Goal: Obtain resource: Obtain resource

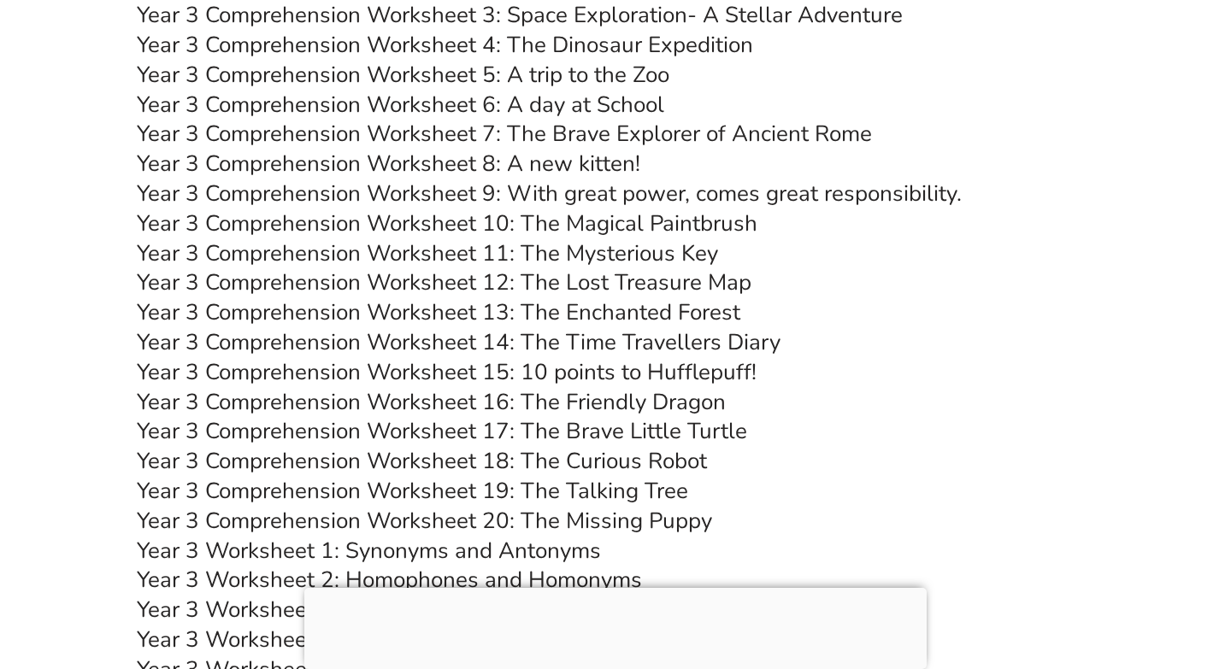
click at [506, 338] on link "Year 3 Comprehension Worksheet 14: The Time Travellers Diary" at bounding box center [458, 342] width 643 height 30
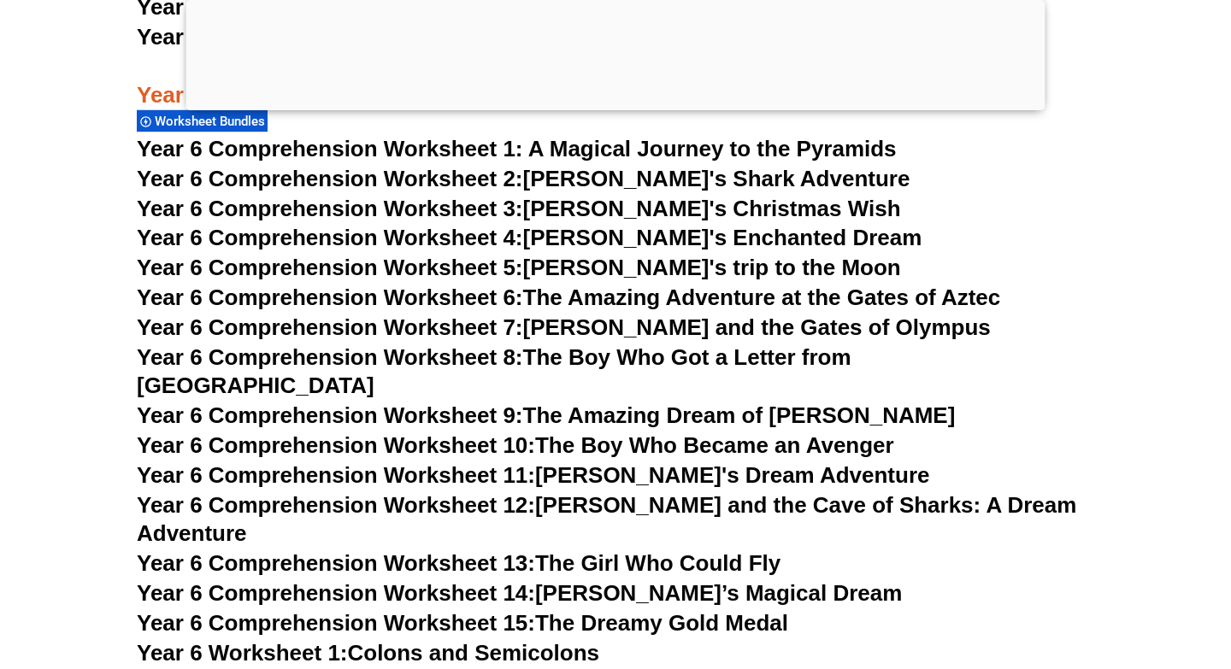
scroll to position [9564, 0]
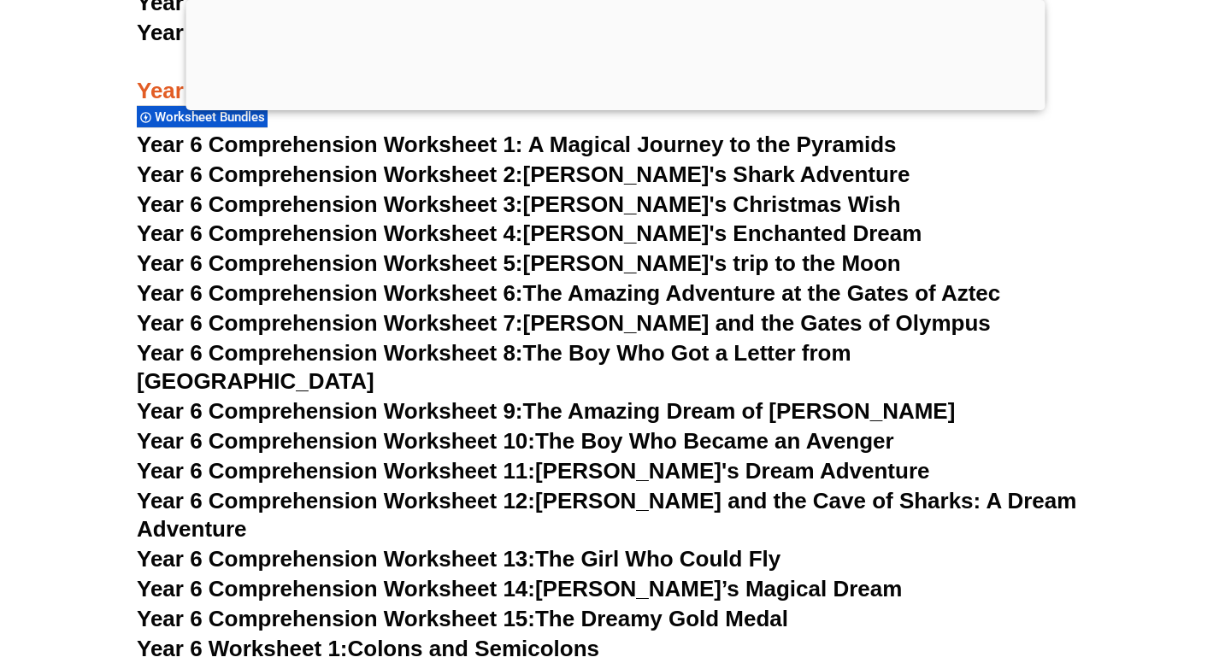
click at [573, 326] on link "Year 6 Comprehension Worksheet 7: [PERSON_NAME] and the Gates of Olympus" at bounding box center [564, 323] width 854 height 26
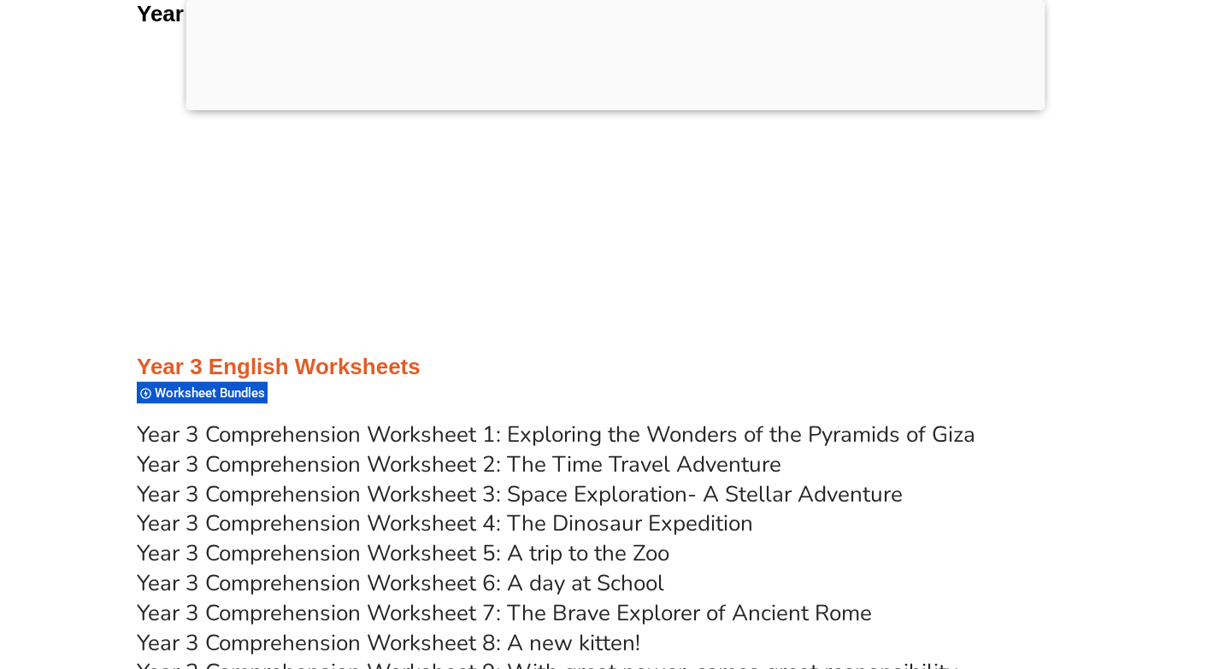
scroll to position [0, 0]
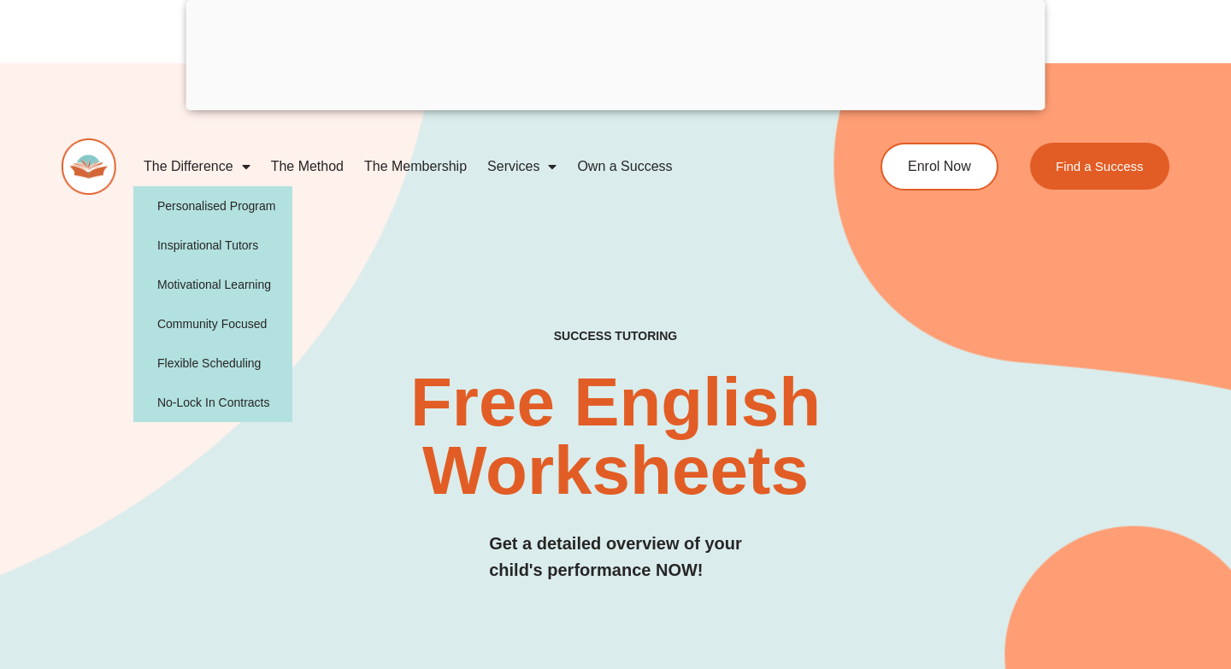
click at [86, 174] on img at bounding box center [89, 166] width 55 height 56
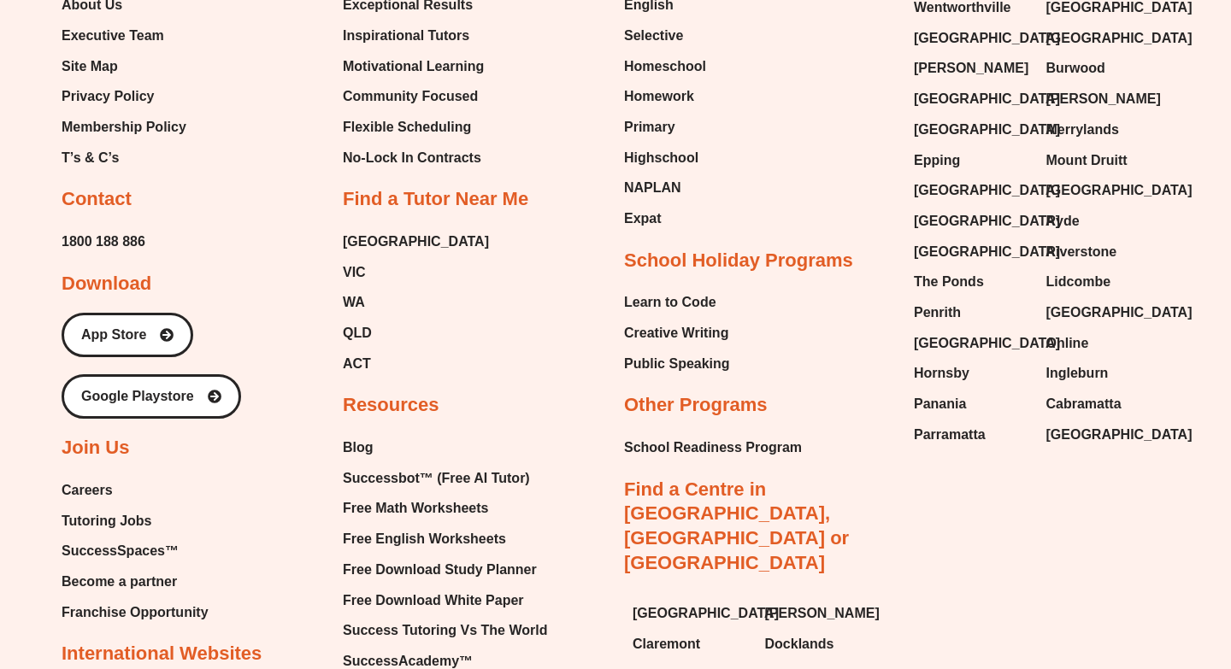
scroll to position [7030, 0]
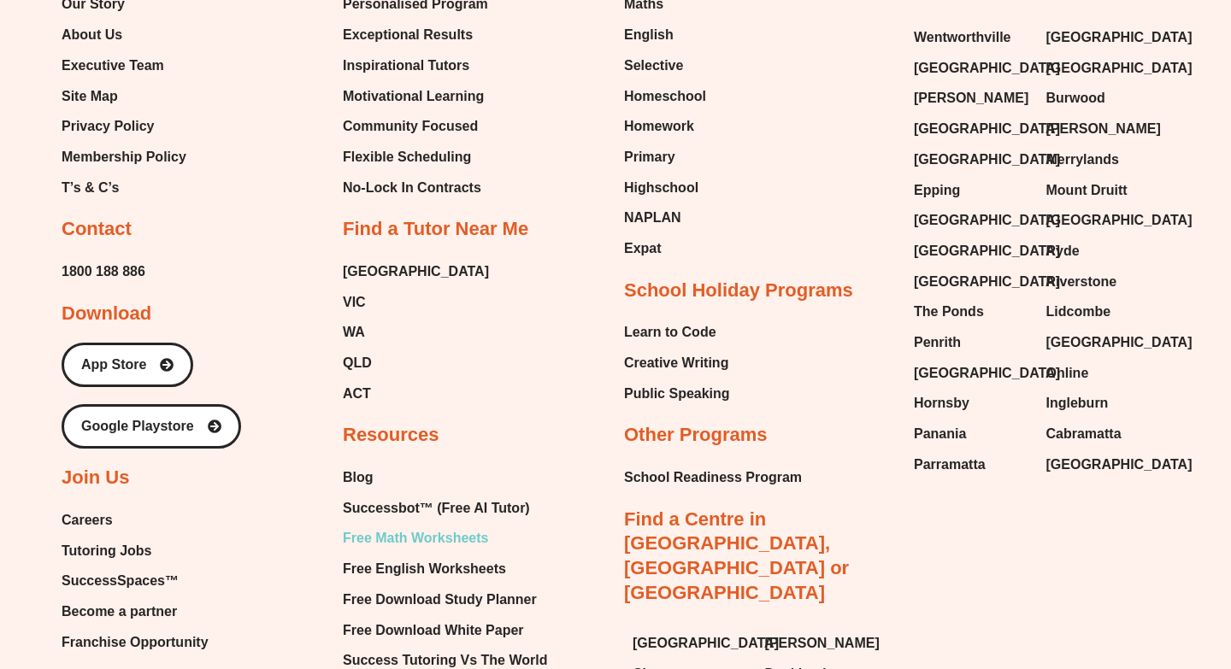
click at [471, 526] on span "Free Math Worksheets" at bounding box center [415, 539] width 145 height 26
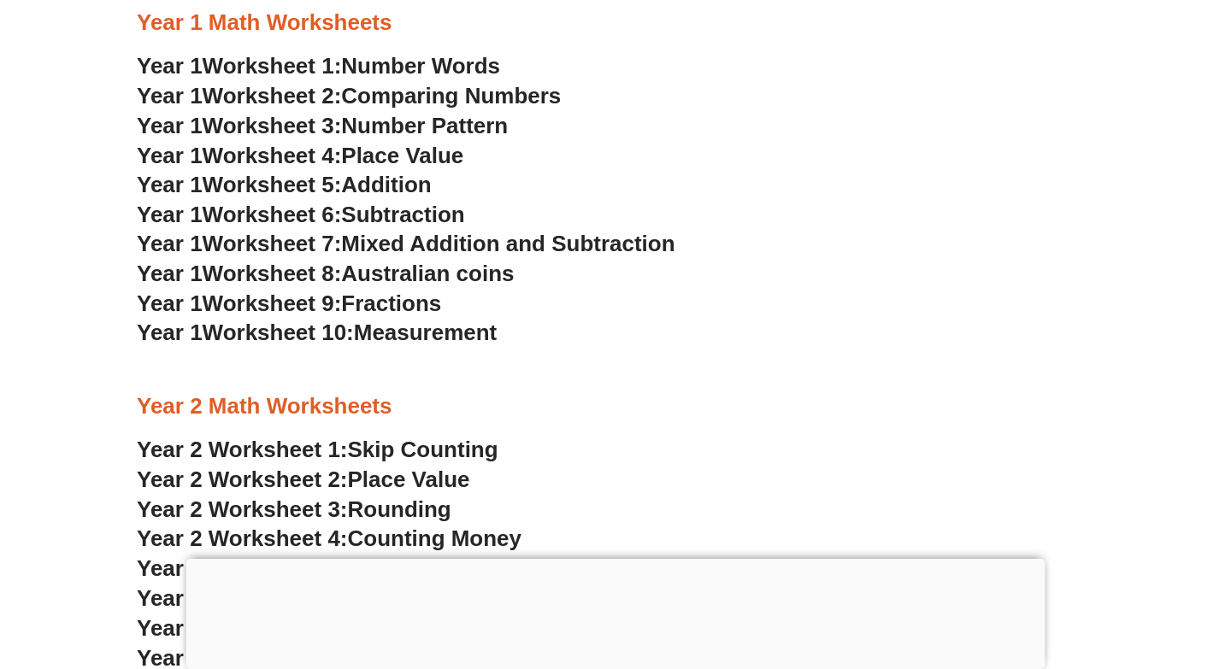
click at [471, 125] on span "Number Pattern" at bounding box center [424, 126] width 167 height 26
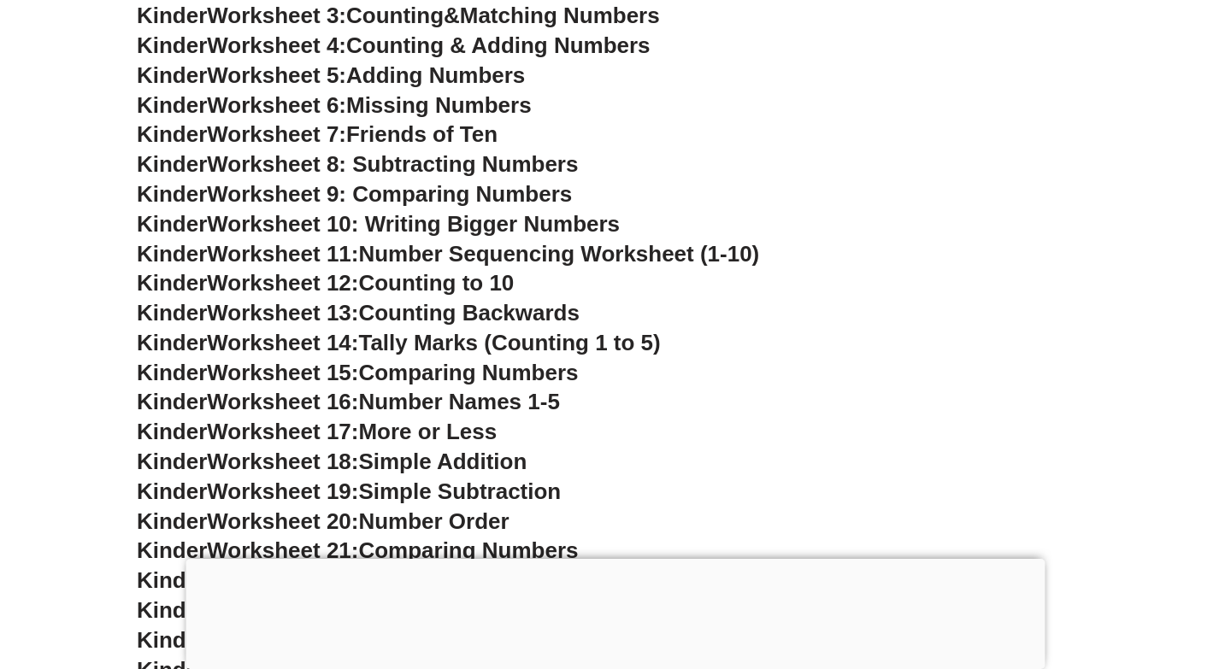
scroll to position [919, 0]
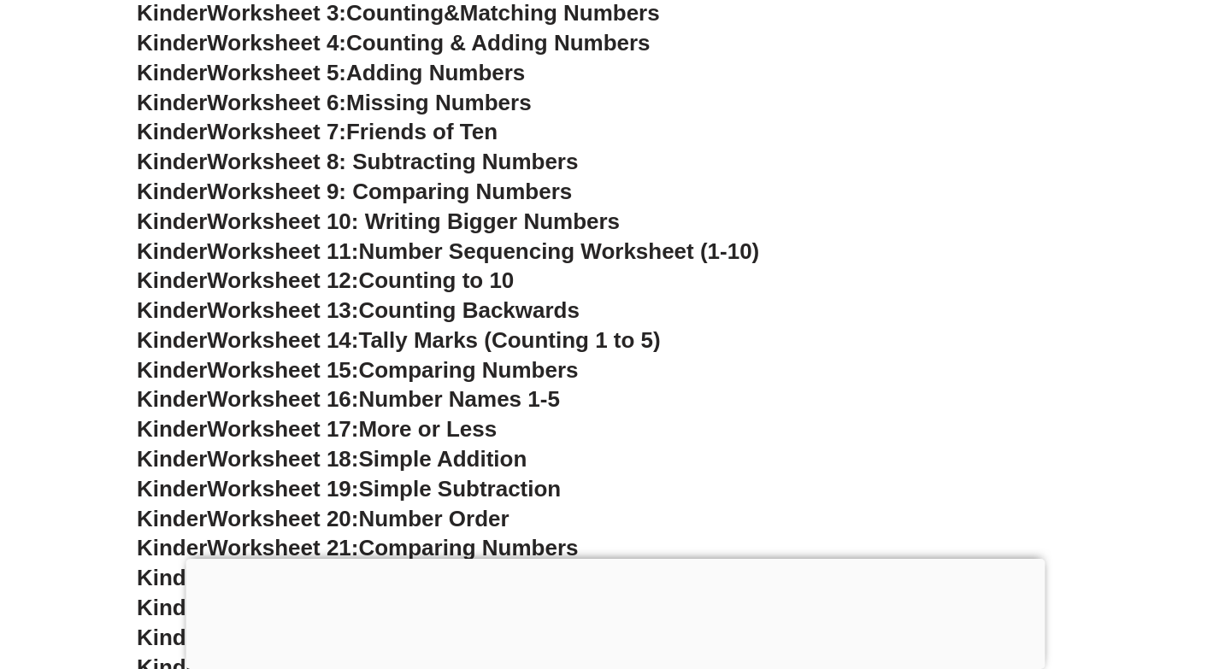
click at [193, 400] on span "Kinder" at bounding box center [172, 399] width 70 height 26
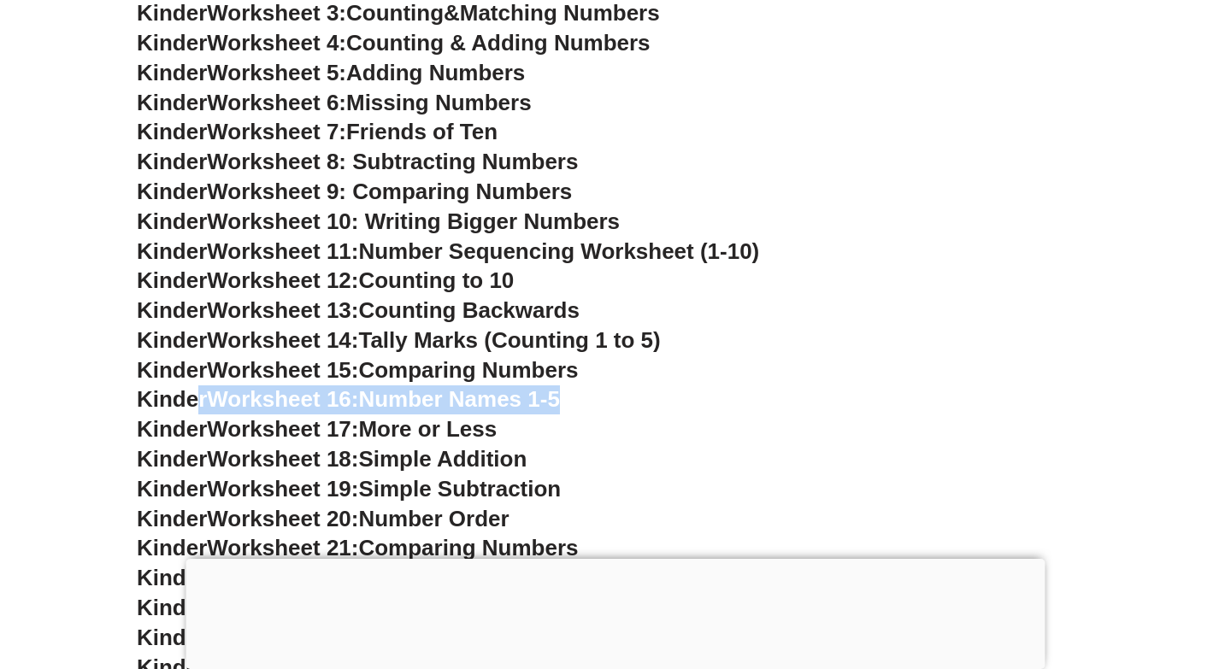
drag, startPoint x: 201, startPoint y: 400, endPoint x: 607, endPoint y: 394, distance: 405.9
click at [607, 394] on h3 "Kinder Worksheet 16: Number Names 1-5" at bounding box center [615, 399] width 957 height 29
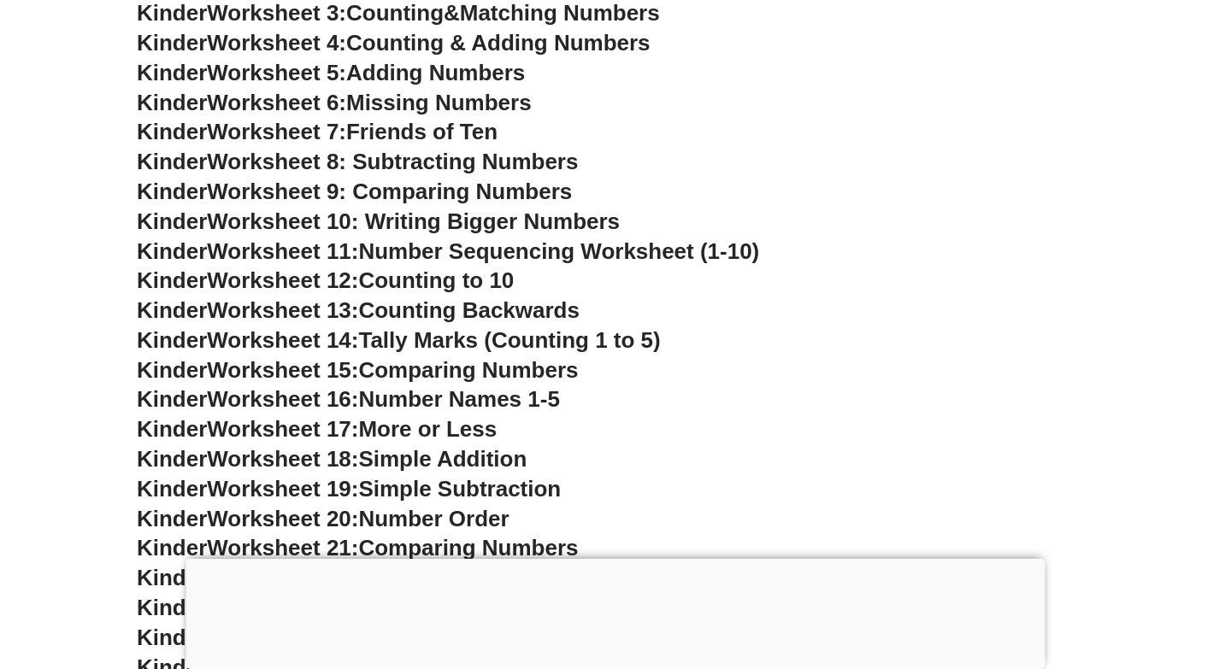
click at [607, 394] on h3 "Kinder Worksheet 16: Number Names 1-5" at bounding box center [615, 399] width 957 height 29
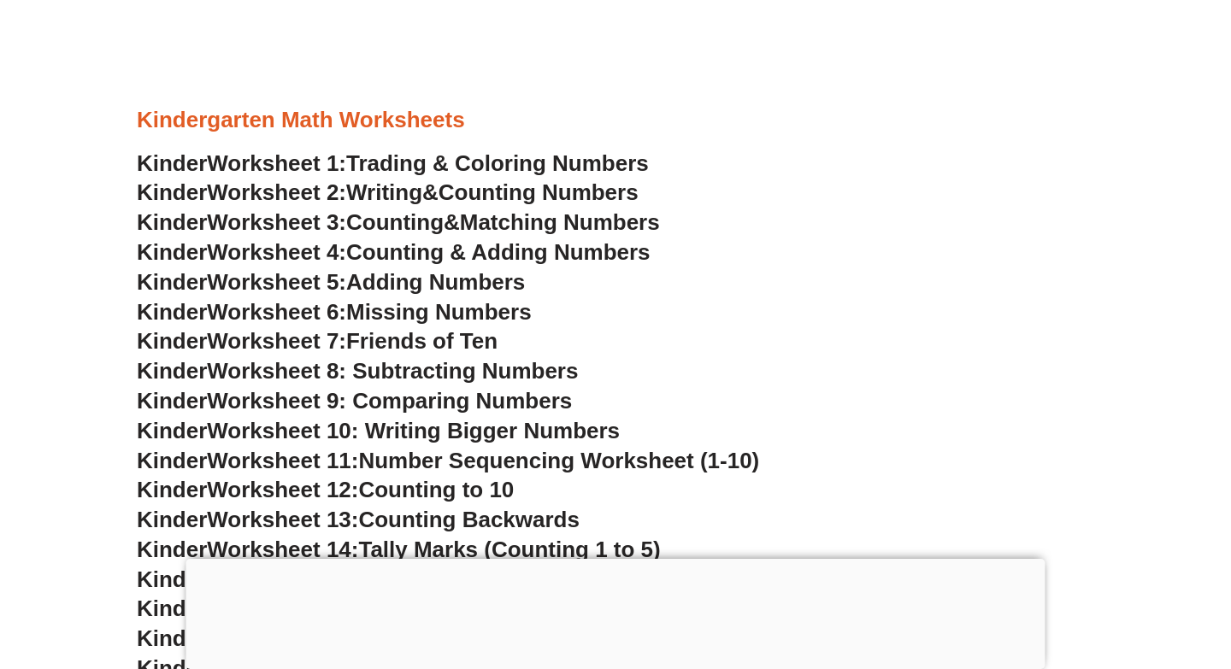
scroll to position [680, 0]
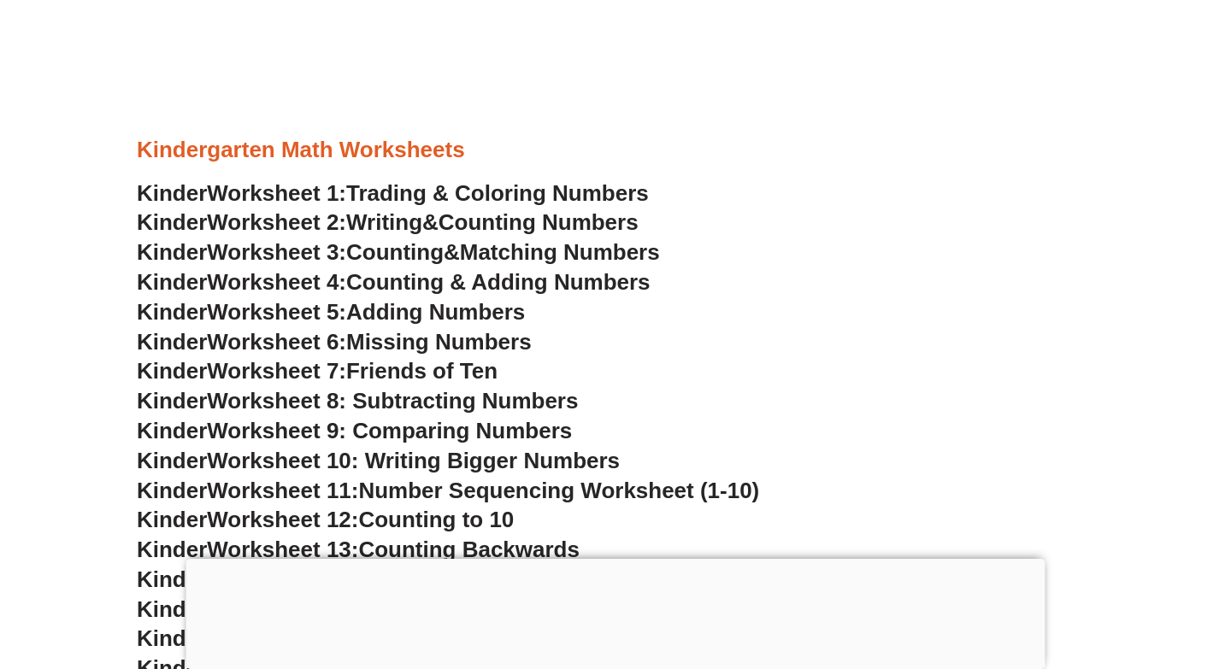
click at [407, 344] on span "Missing Numbers" at bounding box center [438, 342] width 185 height 26
